Goal: Manage account settings

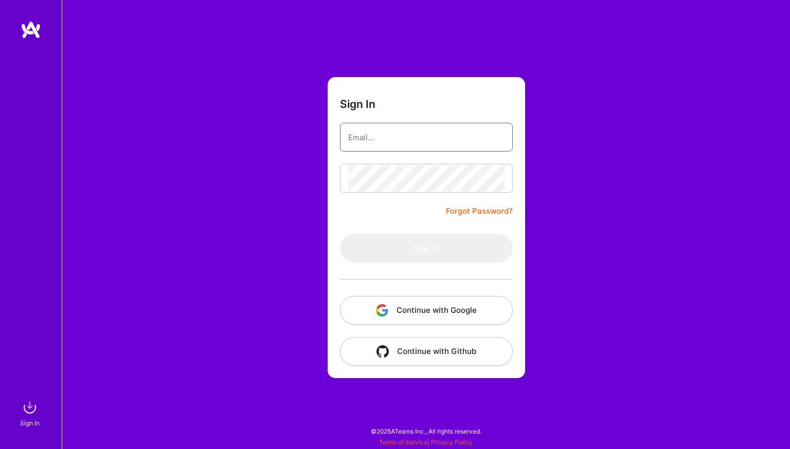
type input "[PERSON_NAME][EMAIL_ADDRESS][DOMAIN_NAME]"
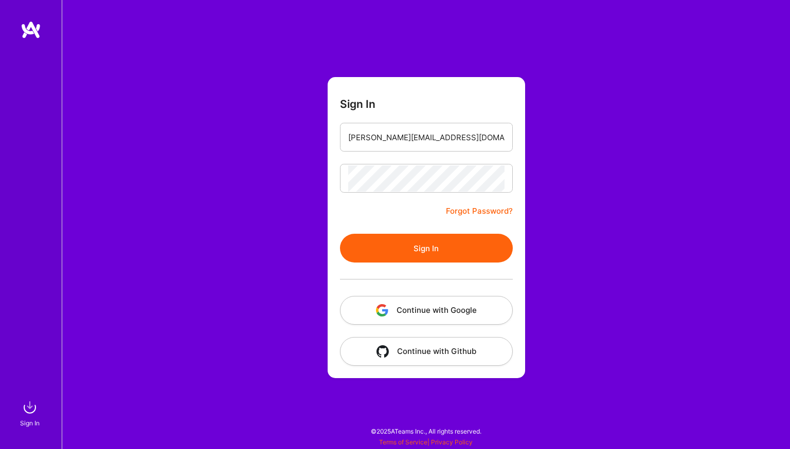
click at [389, 250] on button "Sign In" at bounding box center [426, 248] width 173 height 29
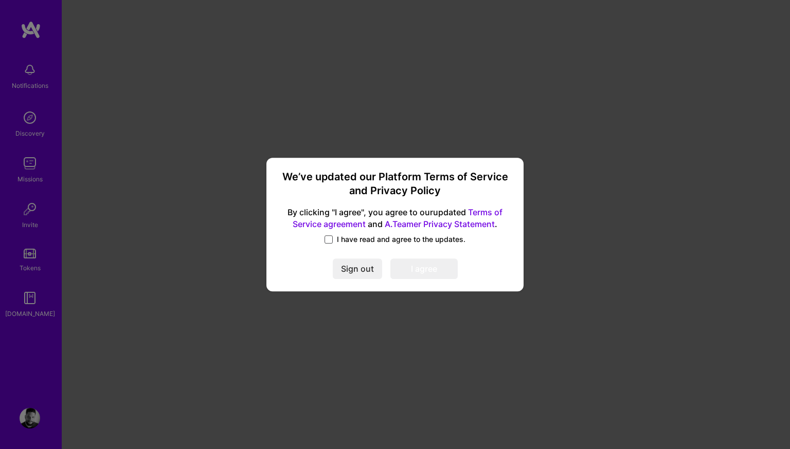
click at [333, 240] on span at bounding box center [328, 240] width 8 height 8
click at [0, 0] on input "I have read and agree to the updates." at bounding box center [0, 0] width 0 height 0
click at [427, 272] on button "I agree" at bounding box center [423, 269] width 67 height 21
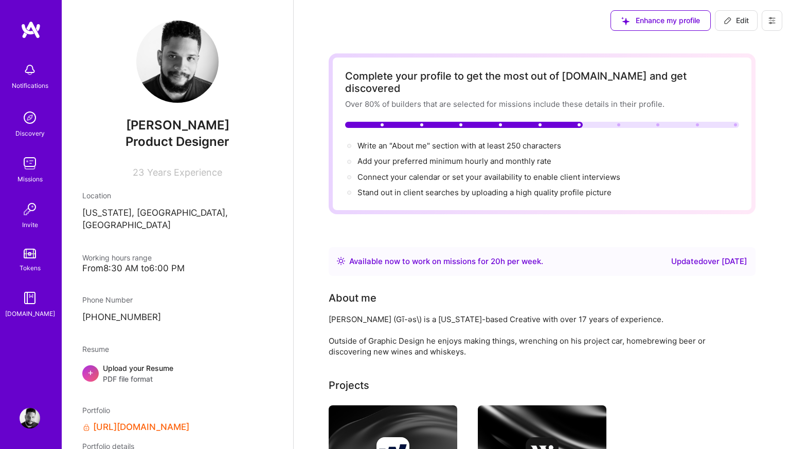
click at [523, 256] on div "Available now to work on missions for 20 h per week ." at bounding box center [446, 262] width 194 height 12
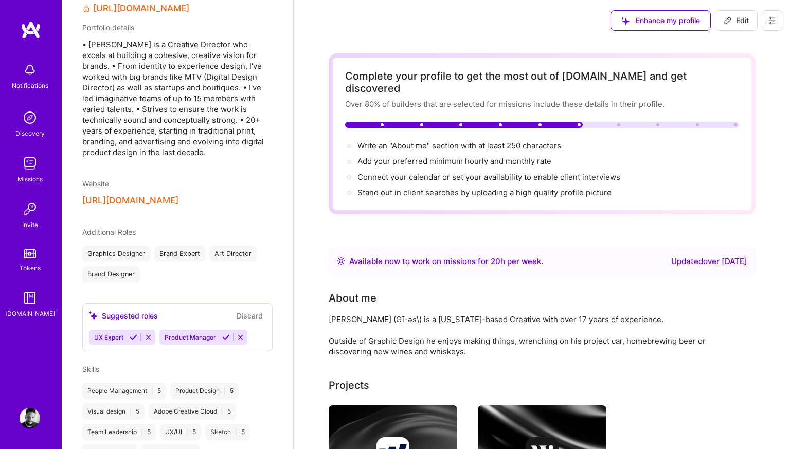
scroll to position [432, 0]
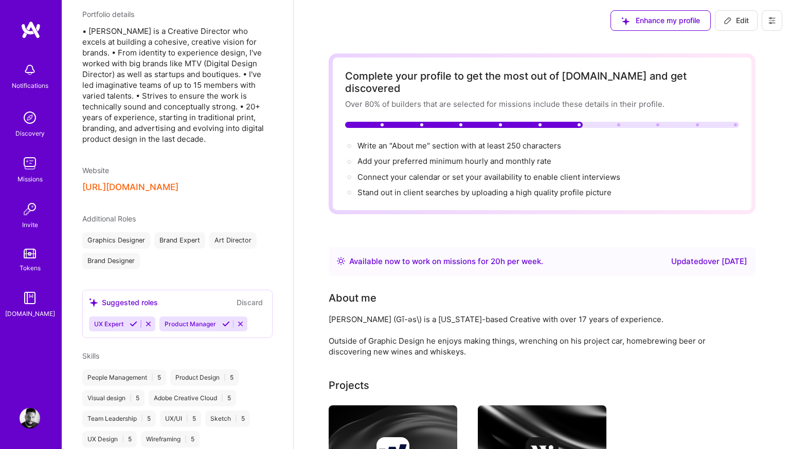
click at [735, 20] on span "Edit" at bounding box center [736, 20] width 25 height 10
select select "US"
select select "Right Now"
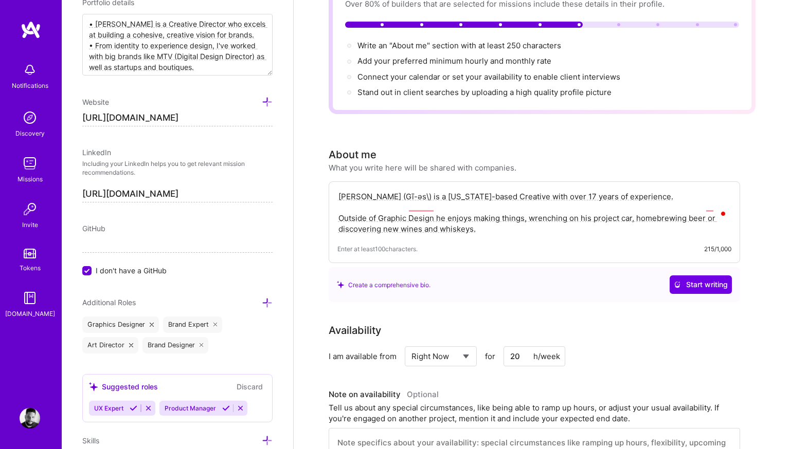
scroll to position [128, 0]
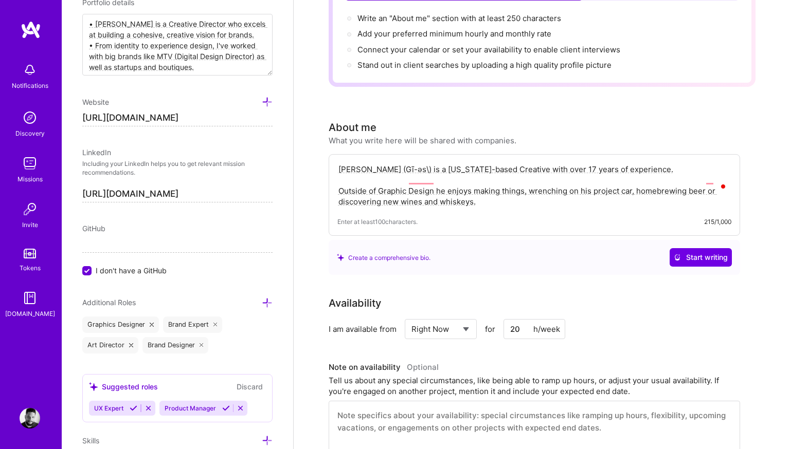
drag, startPoint x: 516, startPoint y: 318, endPoint x: 510, endPoint y: 318, distance: 6.2
click at [510, 319] on input "20" at bounding box center [534, 329] width 62 height 20
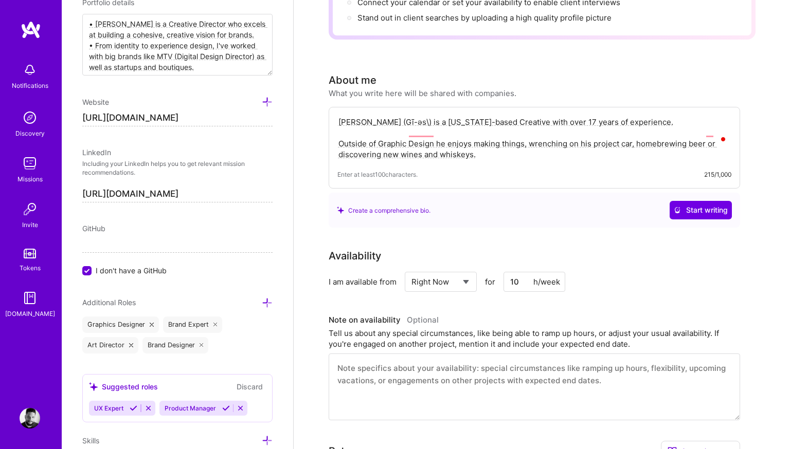
scroll to position [0, 0]
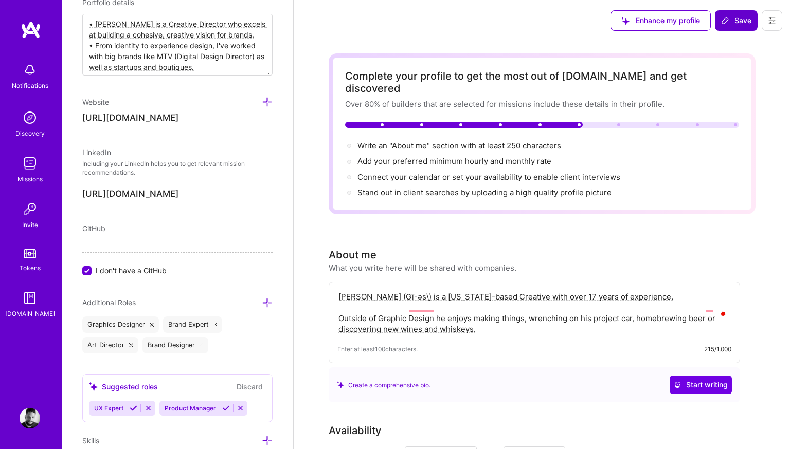
type input "10"
click at [737, 22] on span "Save" at bounding box center [736, 20] width 30 height 10
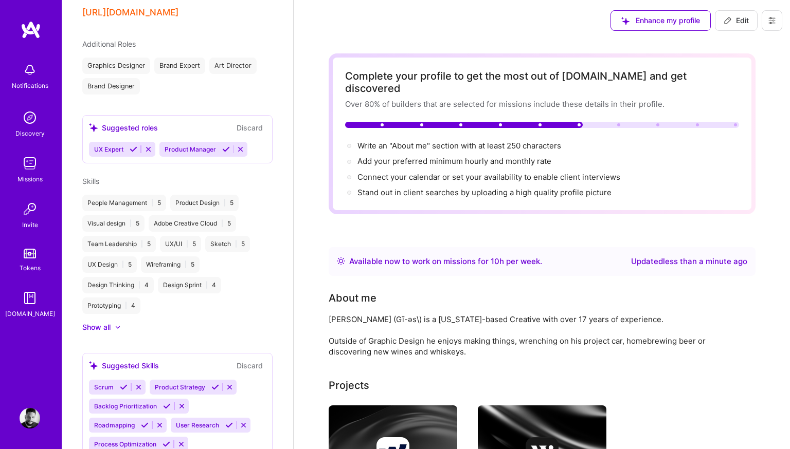
scroll to position [432, 0]
